Goal: Task Accomplishment & Management: Manage account settings

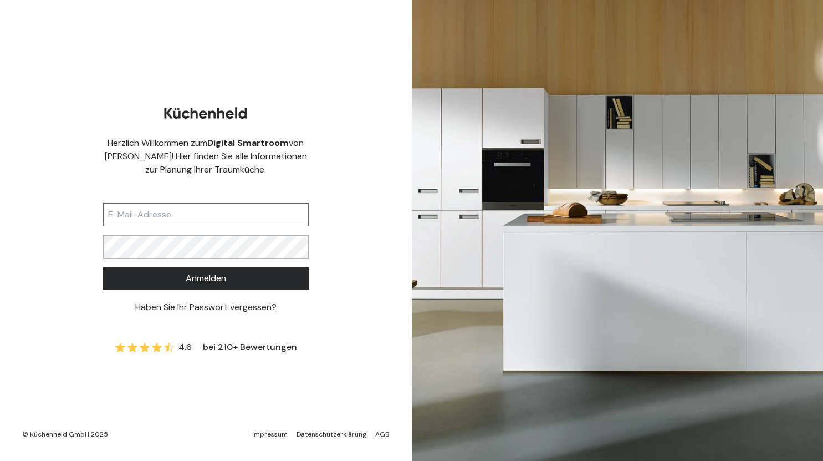
click at [227, 211] on input "text" at bounding box center [206, 214] width 206 height 23
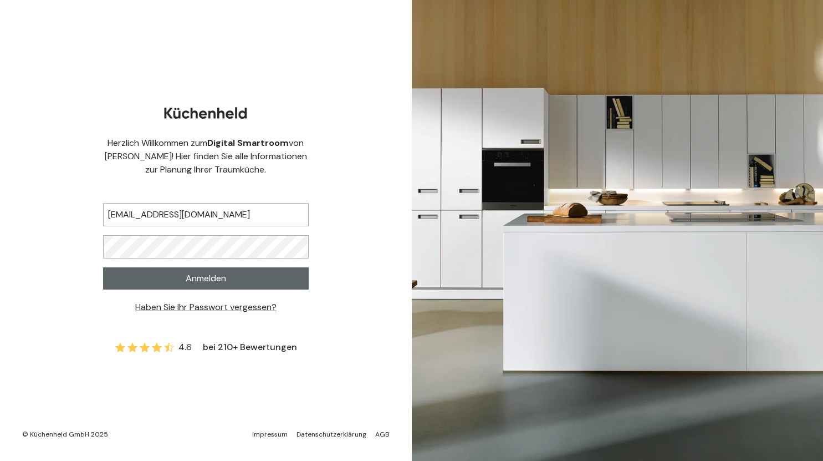
click at [206, 282] on span "Anmelden" at bounding box center [206, 278] width 40 height 13
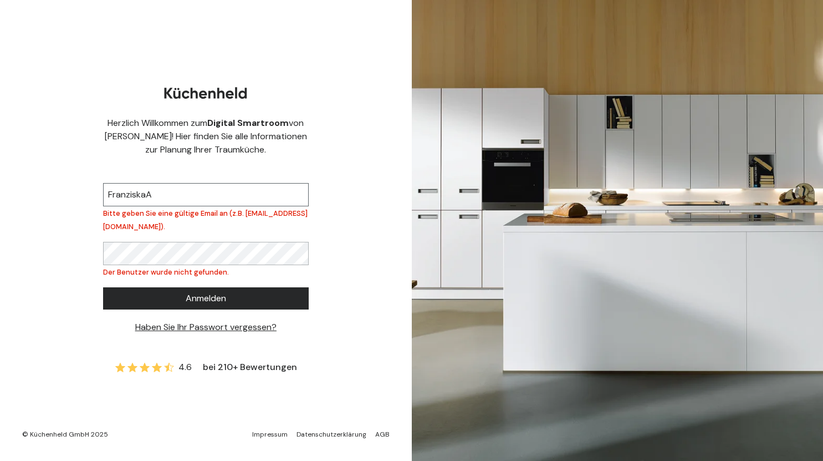
click at [167, 198] on input "FranziskaA" at bounding box center [206, 194] width 206 height 23
drag, startPoint x: 170, startPoint y: 192, endPoint x: 146, endPoint y: 197, distance: 24.2
click at [146, 197] on input "FranziskaA" at bounding box center [206, 194] width 206 height 23
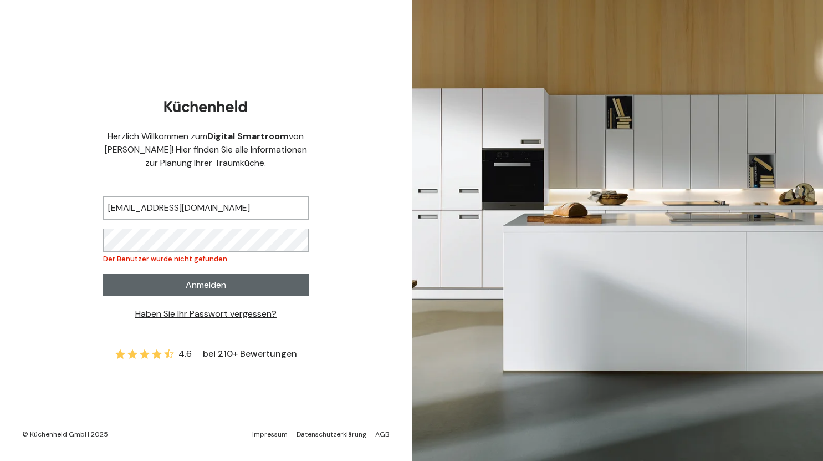
click at [130, 285] on button "Anmelden" at bounding box center [206, 285] width 206 height 22
click at [218, 290] on span "Anmelden" at bounding box center [206, 284] width 40 height 13
click at [247, 209] on input "[EMAIL_ADDRESS][DOMAIN_NAME]" at bounding box center [206, 207] width 206 height 23
type input "[EMAIL_ADDRESS][DOMAIN_NAME]"
click at [235, 290] on button "Anmelden" at bounding box center [206, 285] width 206 height 22
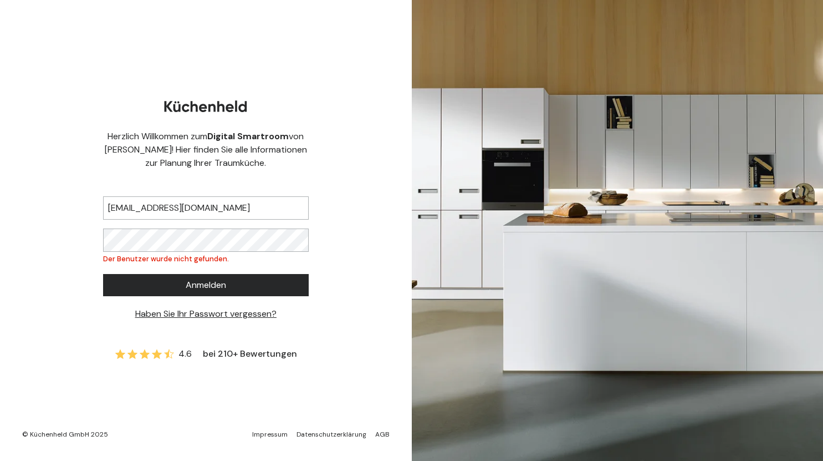
click at [216, 315] on link "Haben Sie Ihr Passwort vergessen?" at bounding box center [205, 314] width 141 height 12
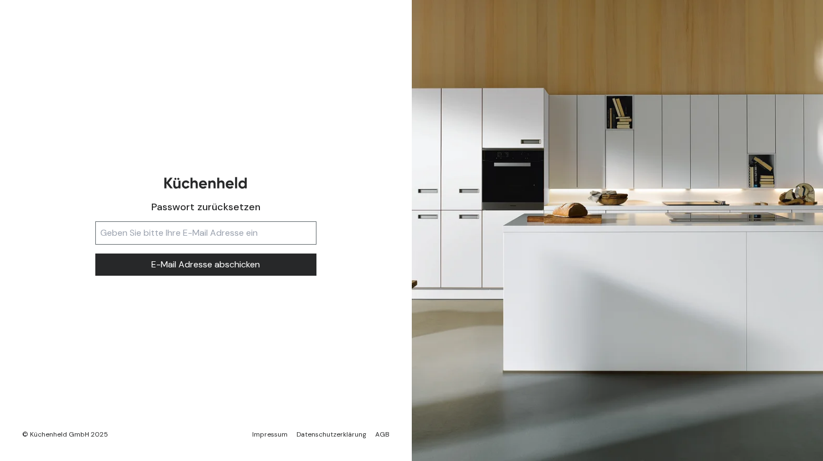
click at [237, 240] on input "text" at bounding box center [205, 232] width 221 height 23
type input "[EMAIL_ADDRESS][DOMAIN_NAME]"
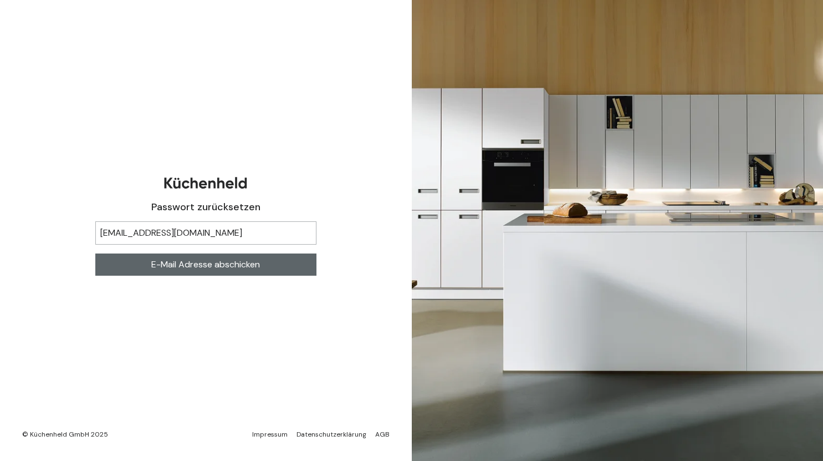
click at [222, 265] on span "E-Mail Adresse abschicken" at bounding box center [205, 264] width 109 height 13
